Goal: Task Accomplishment & Management: Manage account settings

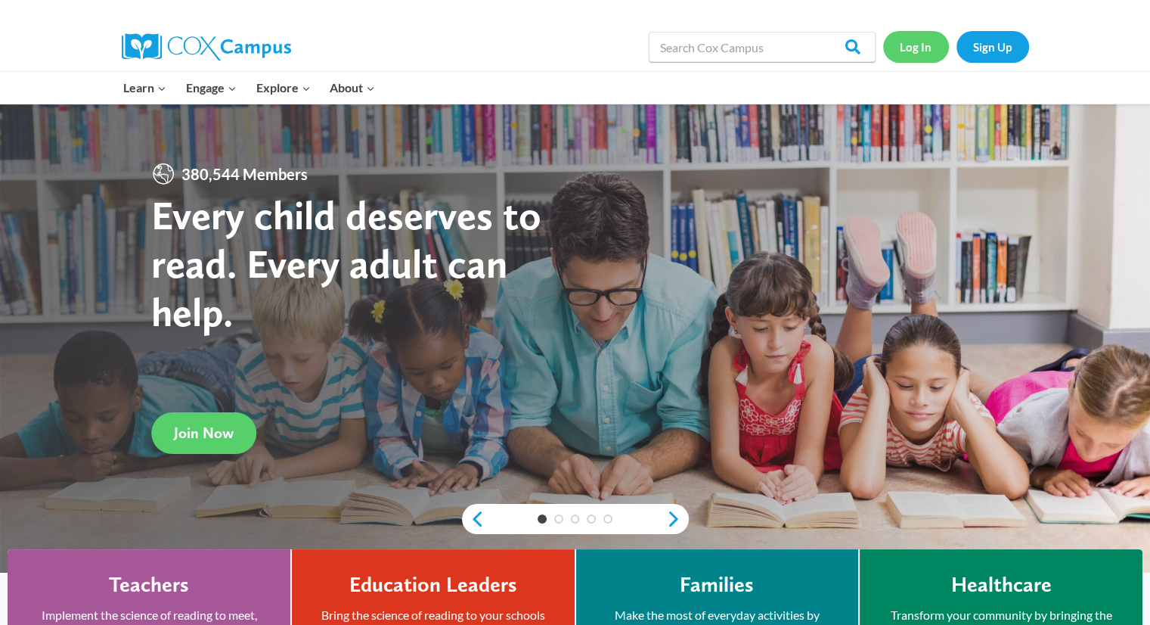
click at [910, 43] on link "Log In" at bounding box center [916, 46] width 66 height 31
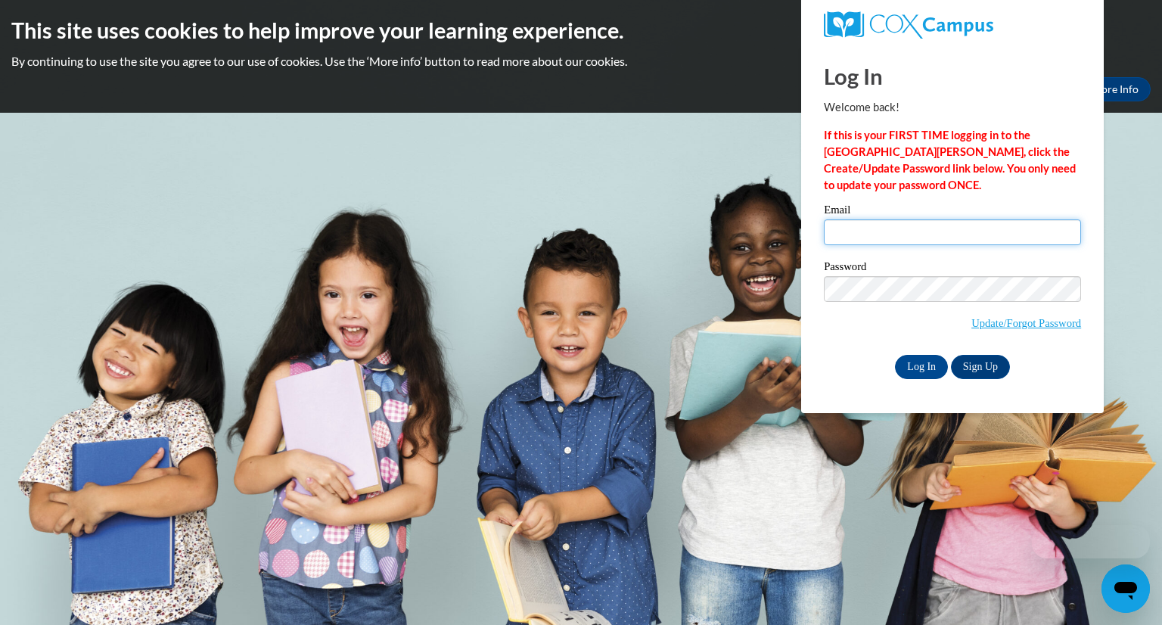
click at [890, 239] on input "Email" at bounding box center [952, 232] width 257 height 26
type input "[PERSON_NAME][EMAIL_ADDRESS][PERSON_NAME][DOMAIN_NAME]"
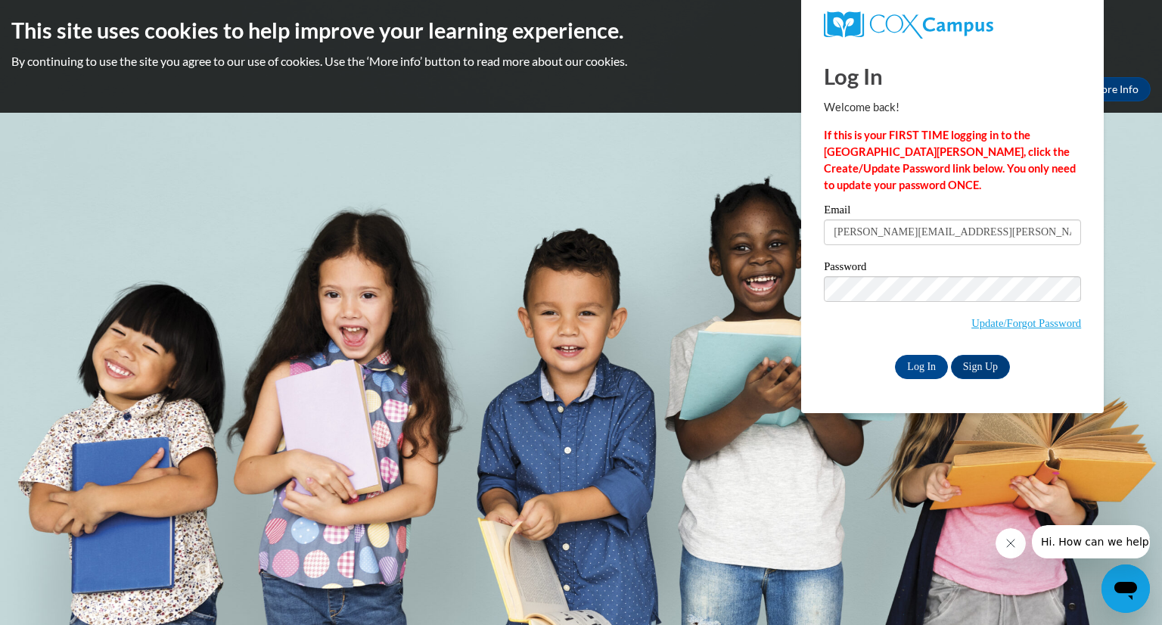
click at [614, 201] on body "This site uses cookies to help improve your learning experience. By continuing …" at bounding box center [581, 312] width 1162 height 625
click at [935, 371] on input "Log In" at bounding box center [921, 367] width 53 height 24
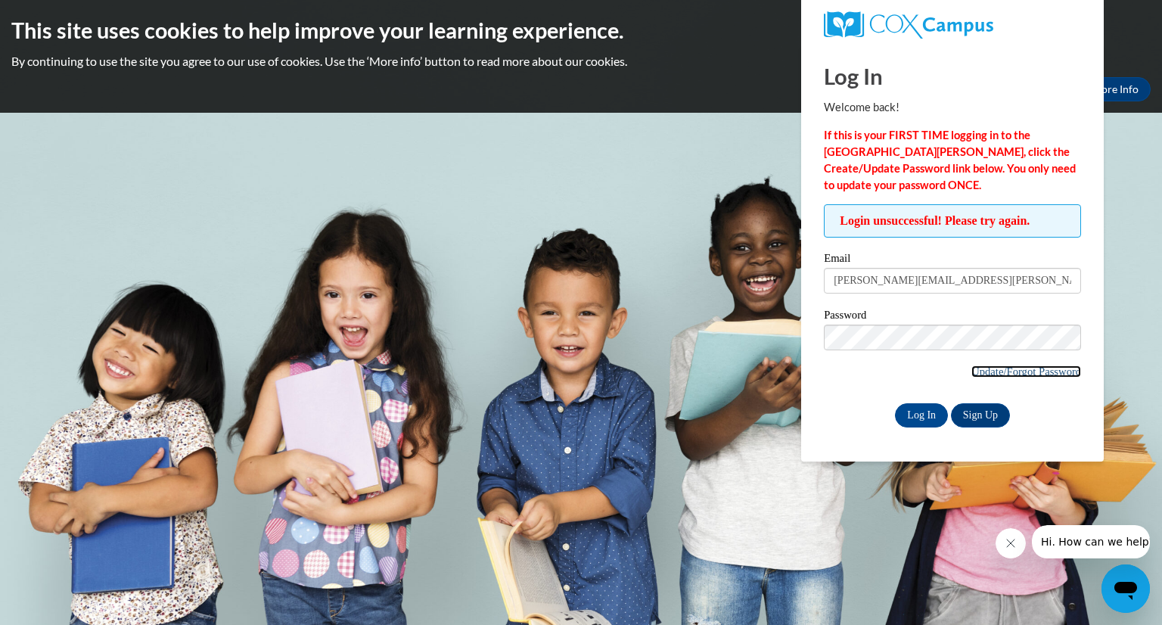
click at [1004, 371] on link "Update/Forgot Password" at bounding box center [1026, 371] width 110 height 12
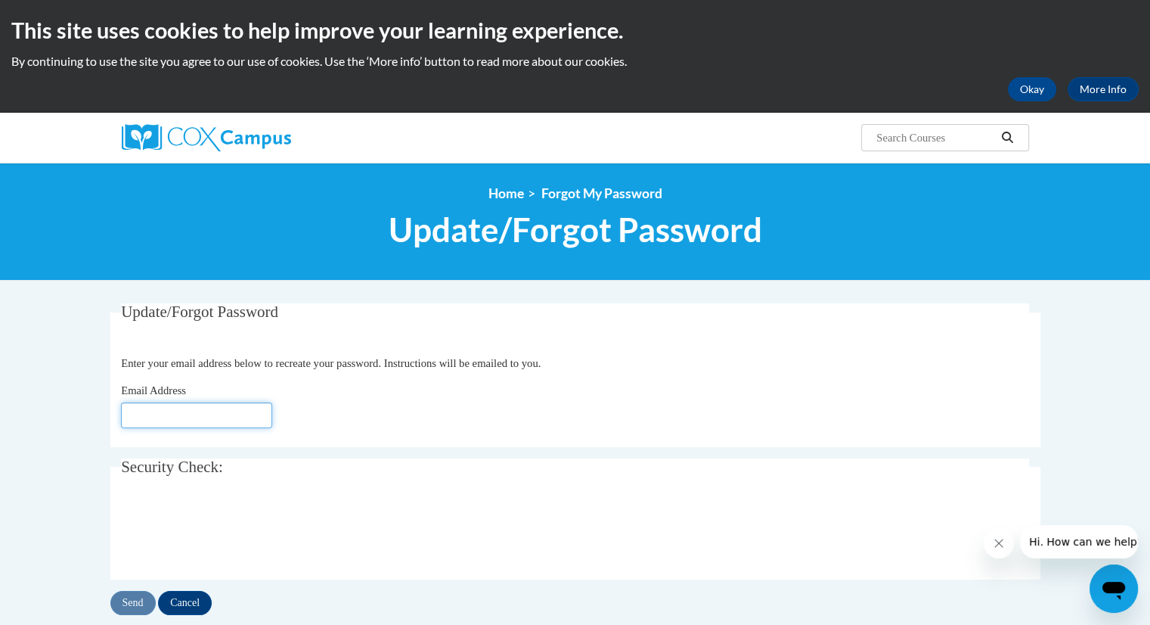
click at [192, 417] on input "Email Address" at bounding box center [196, 415] width 151 height 26
type input "[EMAIL_ADDRESS][DOMAIN_NAME]"
click at [143, 600] on input "Send" at bounding box center [132, 603] width 45 height 24
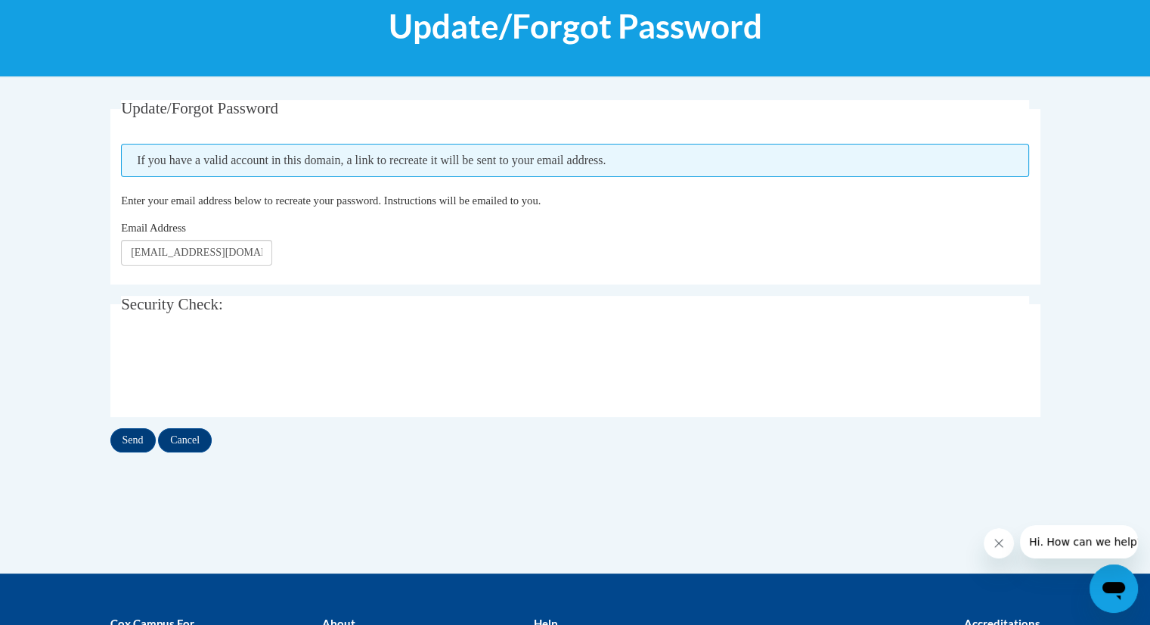
scroll to position [212, 0]
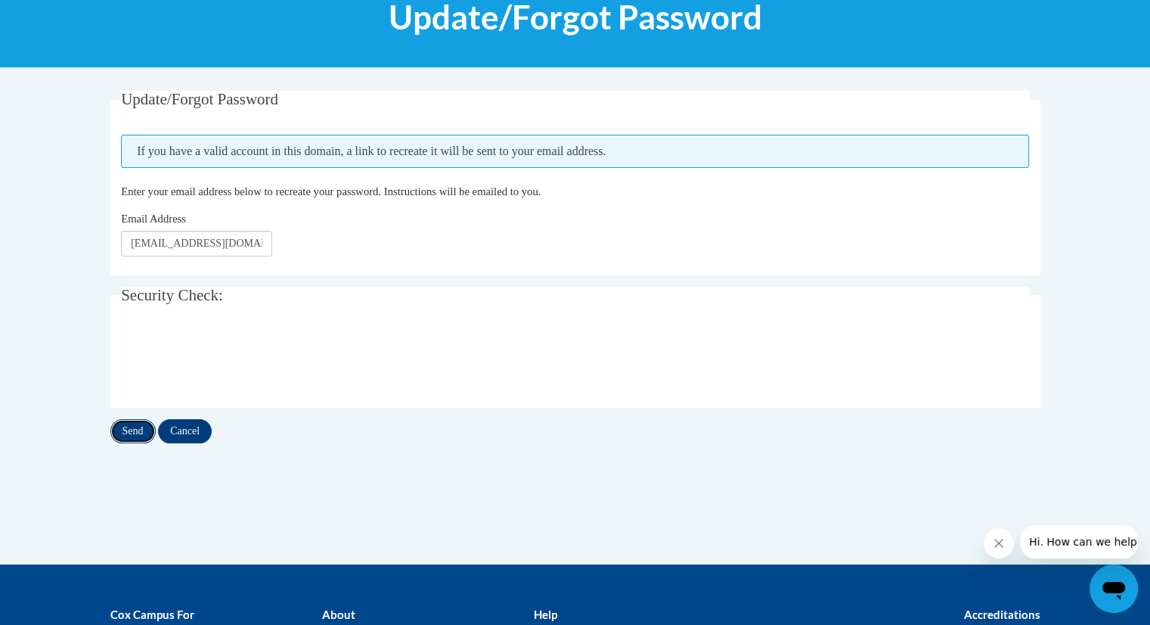
click at [130, 424] on input "Send" at bounding box center [132, 431] width 45 height 24
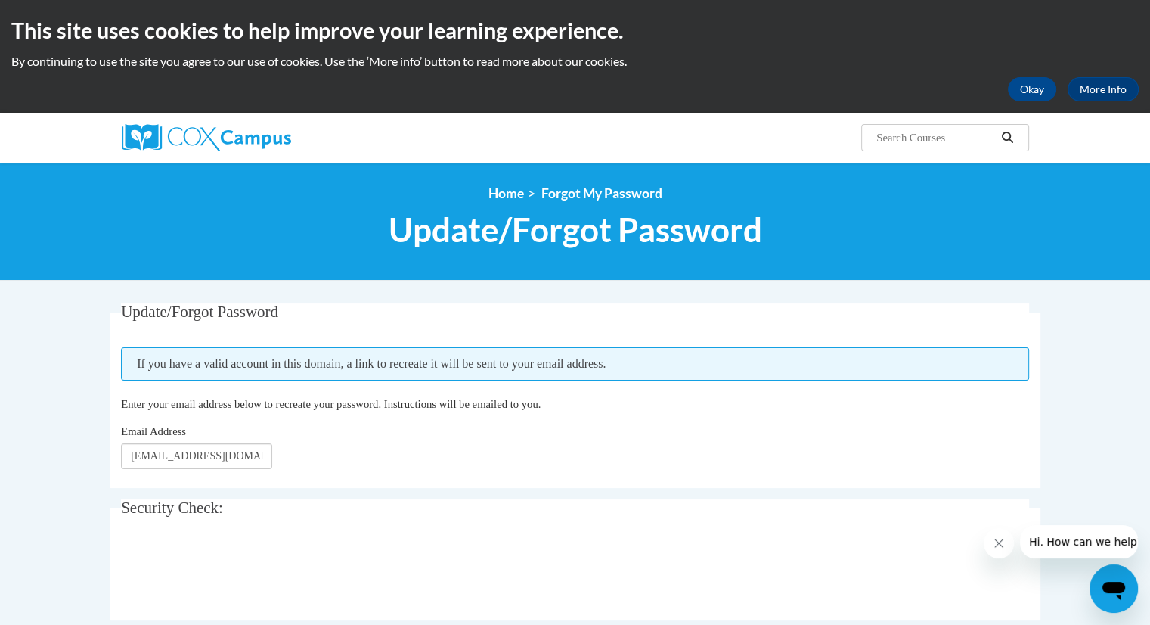
click at [130, 425] on span "Email Address" at bounding box center [153, 431] width 65 height 12
click at [130, 443] on input "[EMAIL_ADDRESS][DOMAIN_NAME]" at bounding box center [196, 456] width 151 height 26
